Goal: Information Seeking & Learning: Learn about a topic

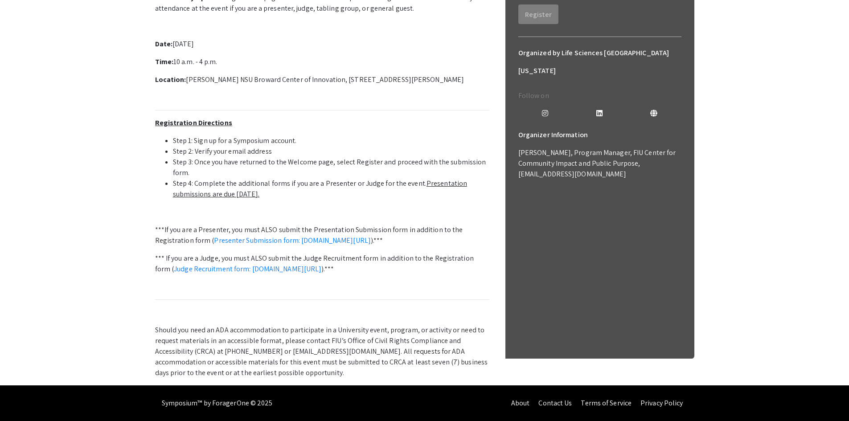
scroll to position [21, 0]
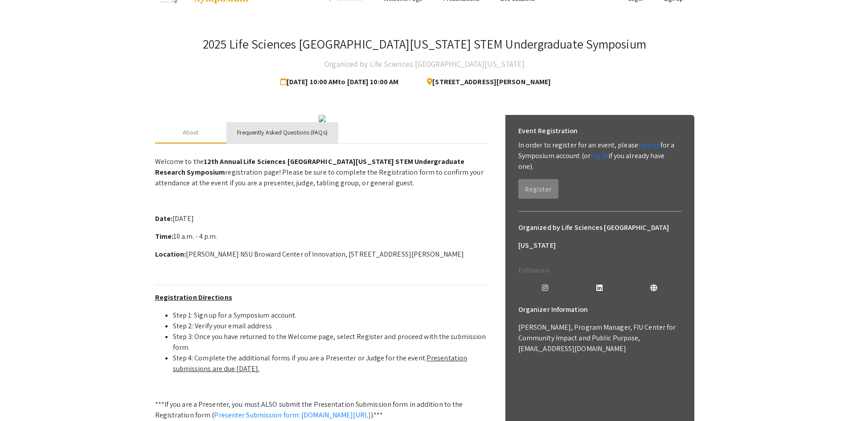
click at [284, 137] on div "Frequently Asked Questions (FAQs)" at bounding box center [282, 132] width 90 height 9
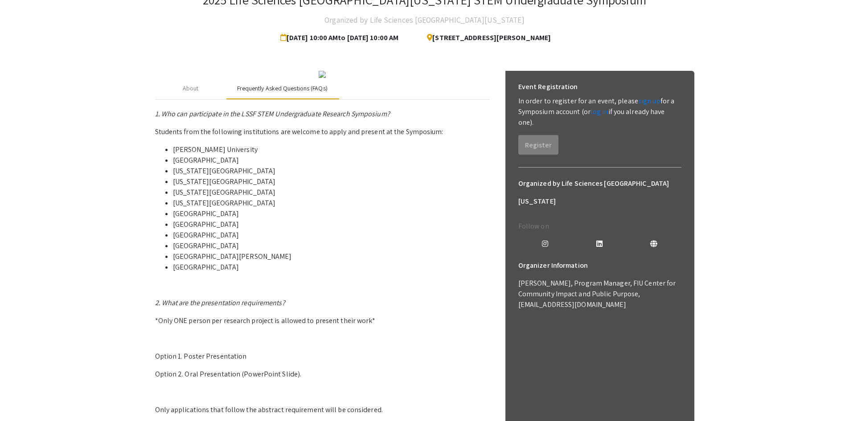
scroll to position [0, 0]
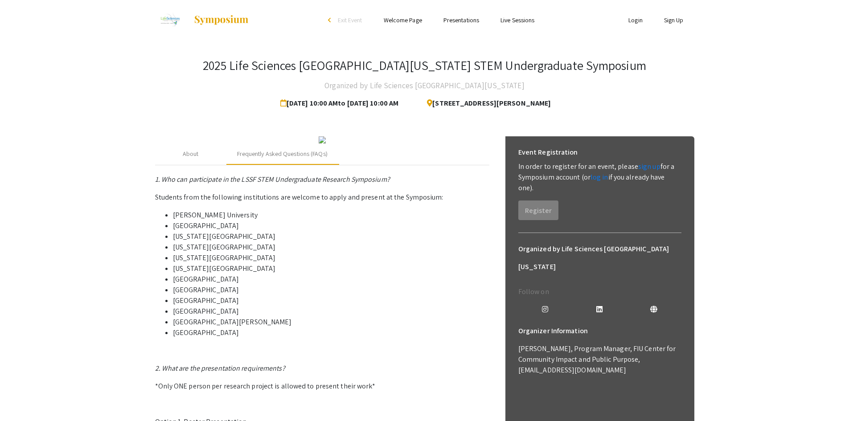
click at [326, 143] on img at bounding box center [322, 139] width 7 height 7
click at [196, 159] on div "About" at bounding box center [191, 153] width 16 height 9
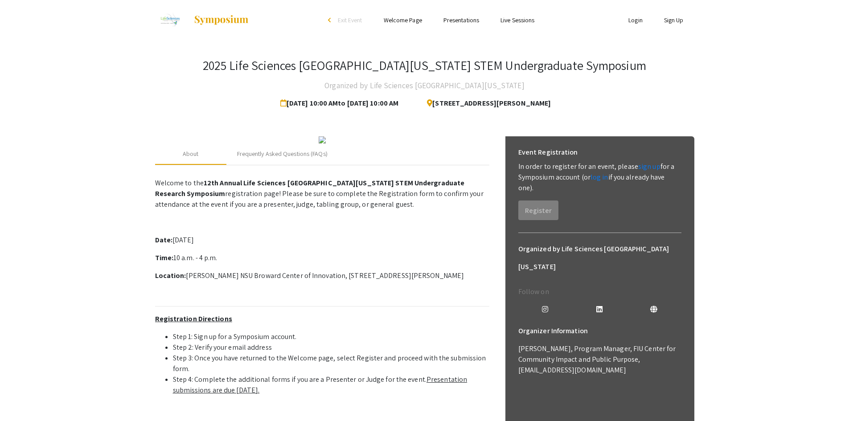
click at [401, 18] on link "Welcome Page" at bounding box center [403, 20] width 38 height 8
click at [404, 20] on link "Welcome Page" at bounding box center [403, 20] width 38 height 8
click at [452, 21] on link "Presentations" at bounding box center [461, 20] width 36 height 8
drag, startPoint x: 453, startPoint y: 21, endPoint x: 464, endPoint y: 26, distance: 11.8
click at [454, 21] on link "Presentations" at bounding box center [461, 20] width 36 height 8
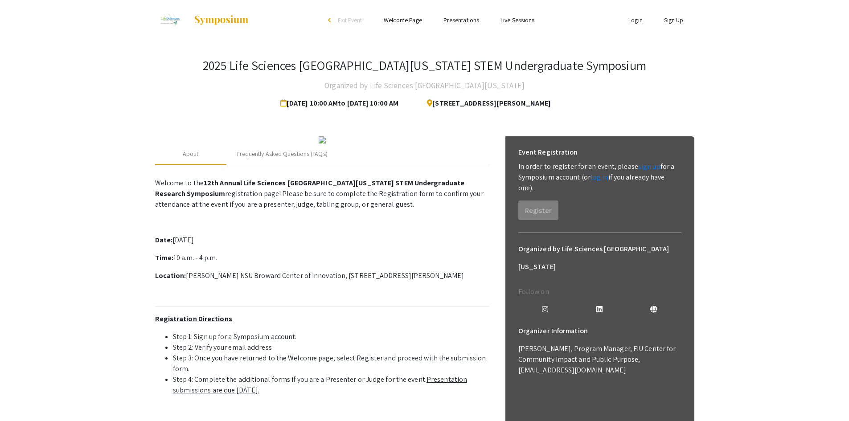
click at [194, 15] on img at bounding box center [221, 20] width 56 height 11
click at [178, 19] on img at bounding box center [170, 20] width 30 height 22
click at [215, 23] on img at bounding box center [221, 20] width 56 height 11
click at [223, 20] on img at bounding box center [221, 20] width 56 height 11
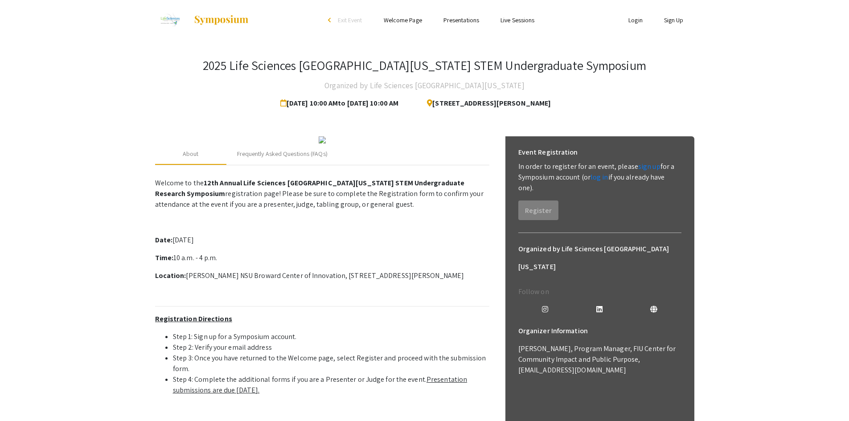
click at [319, 69] on h3 "2025 Life Sciences [GEOGRAPHIC_DATA][US_STATE] STEM Undergraduate Symposium" at bounding box center [424, 65] width 443 height 15
click at [291, 67] on h3 "2025 Life Sciences [GEOGRAPHIC_DATA][US_STATE] STEM Undergraduate Symposium" at bounding box center [424, 65] width 443 height 15
click at [470, 21] on link "Presentations" at bounding box center [461, 20] width 36 height 8
click at [409, 23] on link "Welcome Page" at bounding box center [403, 20] width 38 height 8
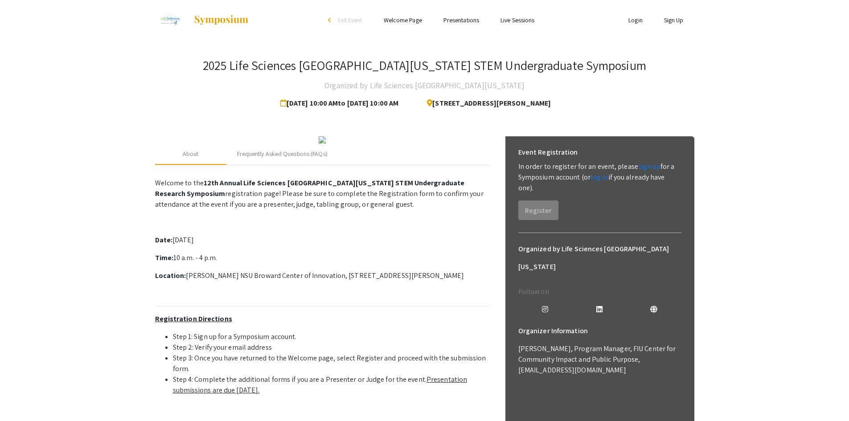
click at [407, 20] on link "Welcome Page" at bounding box center [403, 20] width 38 height 8
click at [470, 24] on link "Presentations" at bounding box center [461, 20] width 36 height 8
drag, startPoint x: 469, startPoint y: 22, endPoint x: 266, endPoint y: 5, distance: 203.4
click at [467, 22] on link "Presentations" at bounding box center [461, 20] width 36 height 8
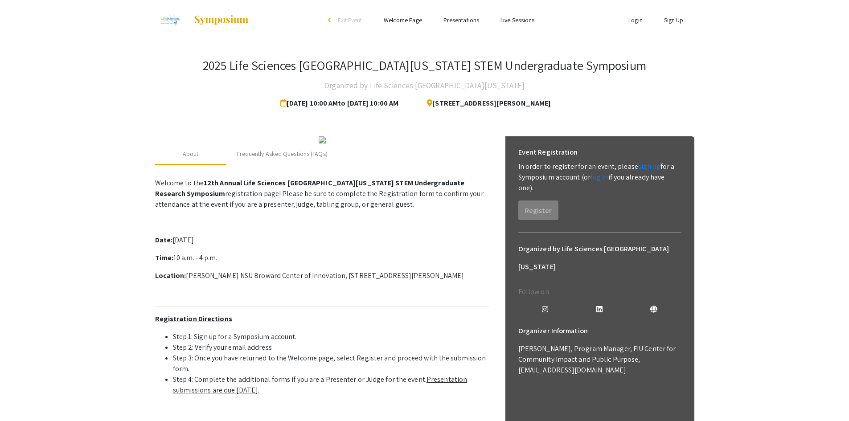
click at [345, 17] on span "Exit Event" at bounding box center [350, 20] width 25 height 8
click at [264, 159] on div "Frequently Asked Questions (FAQs)" at bounding box center [282, 153] width 90 height 9
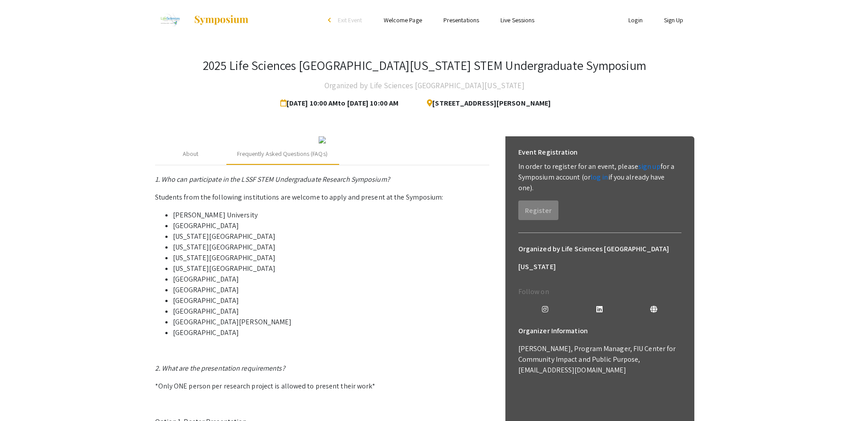
click at [326, 143] on img at bounding box center [322, 139] width 7 height 7
click at [518, 20] on link "Live Sessions" at bounding box center [517, 20] width 34 height 8
click at [460, 20] on link "Presentations" at bounding box center [461, 20] width 36 height 8
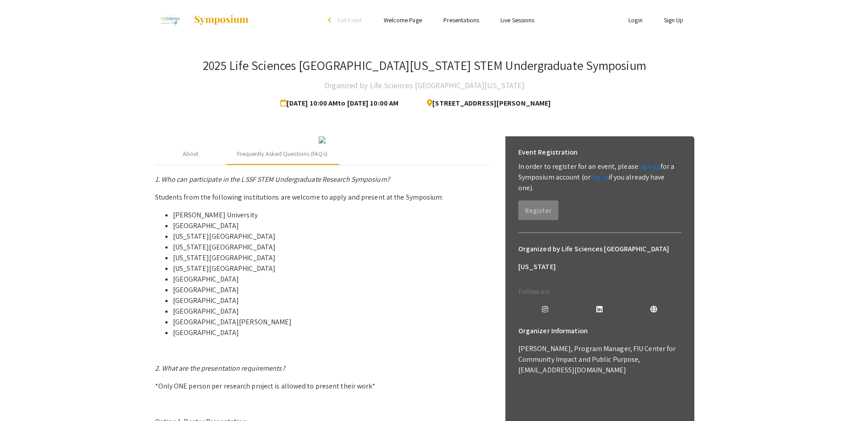
click at [467, 20] on link "Presentations" at bounding box center [461, 20] width 36 height 8
click at [409, 20] on link "Welcome Page" at bounding box center [403, 20] width 38 height 8
click at [508, 16] on link "Live Sessions" at bounding box center [517, 20] width 34 height 8
click at [344, 18] on span "Exit Event" at bounding box center [350, 20] width 25 height 8
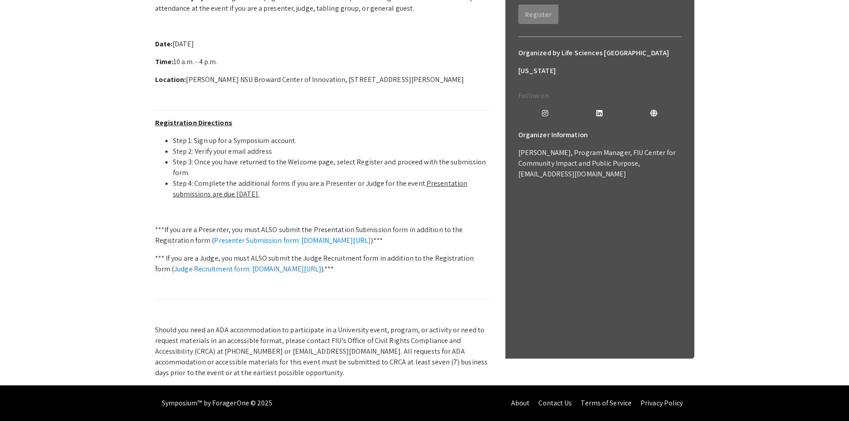
scroll to position [223, 0]
click at [236, 199] on u "Presentation submissions are due [DATE]." at bounding box center [320, 189] width 295 height 20
click at [440, 199] on u "Presentation submissions are due [DATE]." at bounding box center [320, 189] width 295 height 20
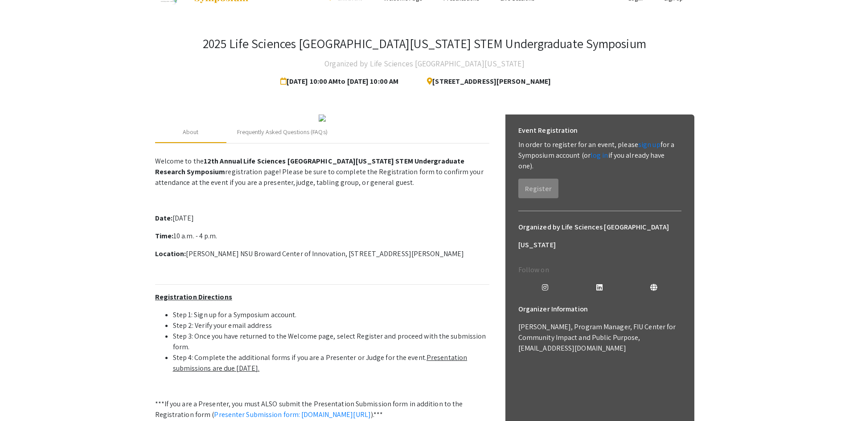
scroll to position [0, 0]
